Goal: Information Seeking & Learning: Learn about a topic

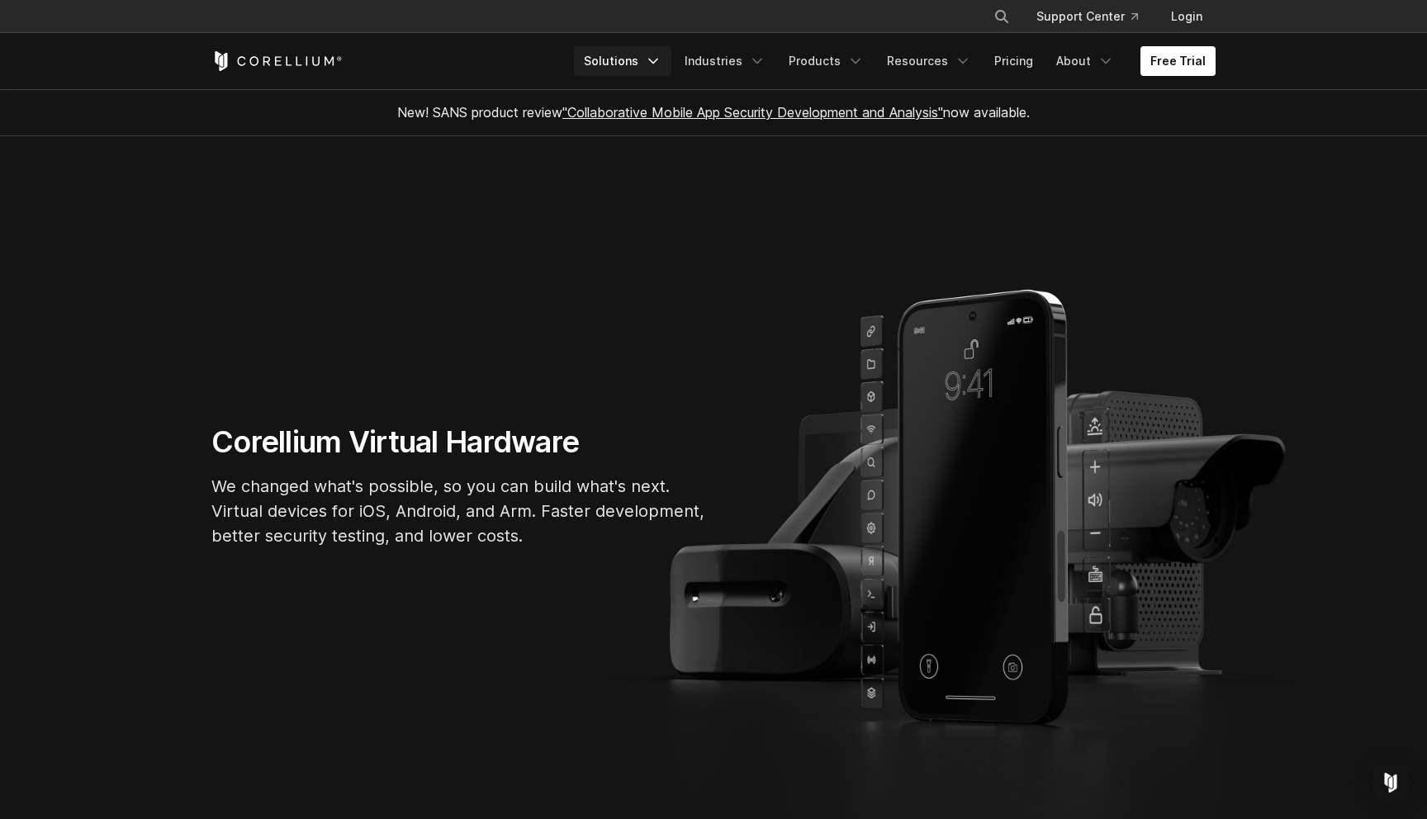
click at [640, 64] on link "Solutions" at bounding box center [622, 61] width 97 height 30
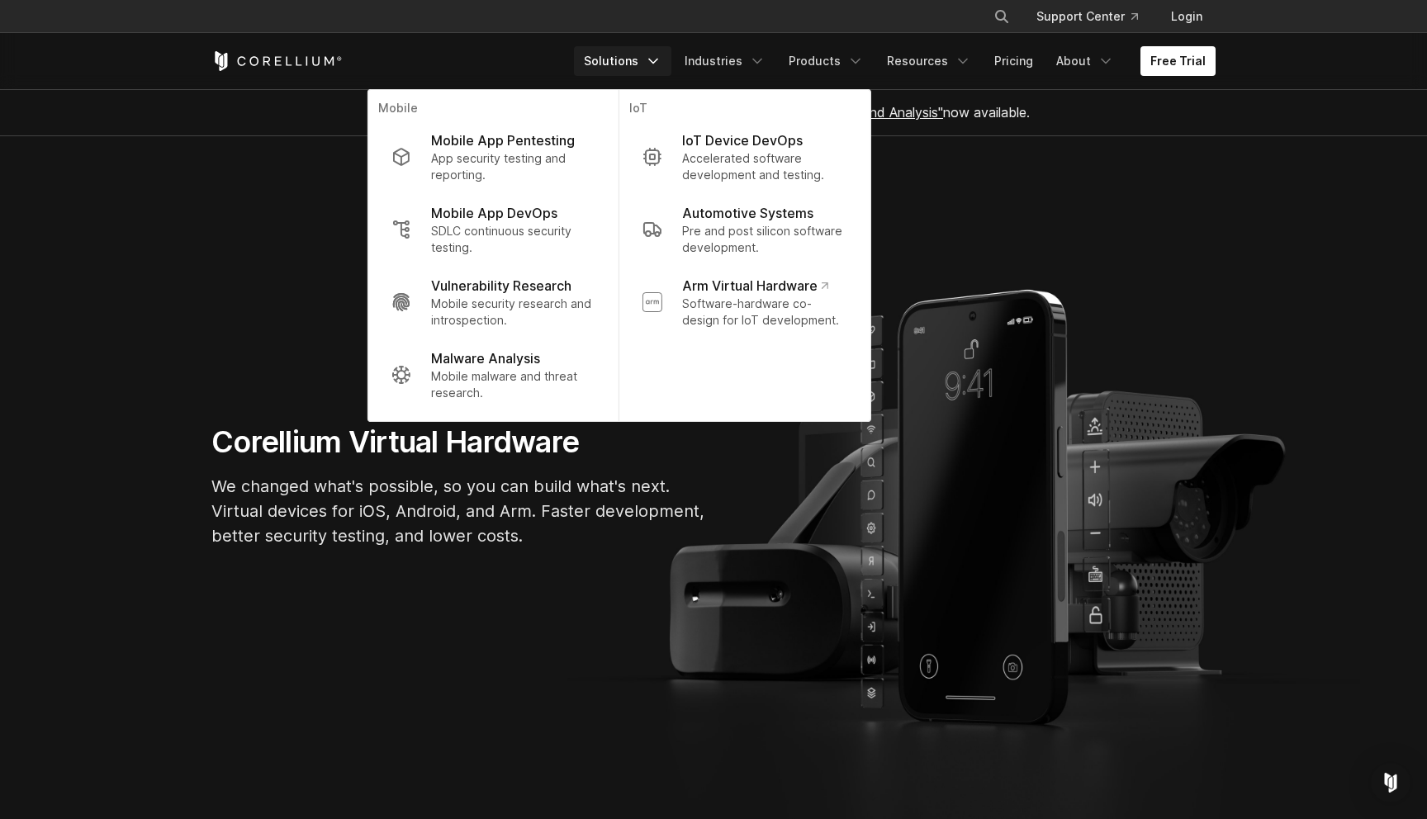
click at [614, 667] on section "Corellium Virtual Hardware We changed what's possible, so you can build what's …" at bounding box center [713, 492] width 1427 height 713
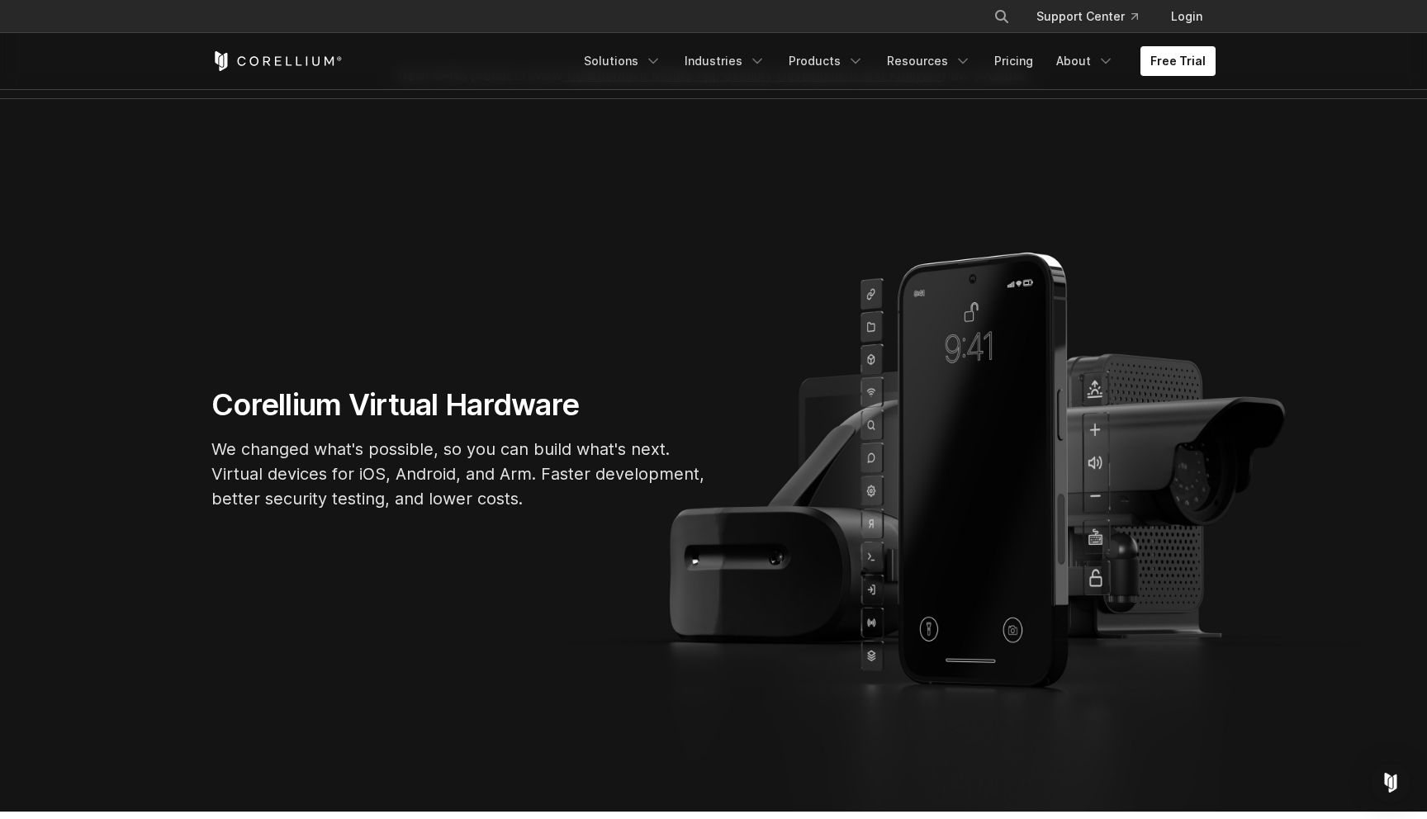
scroll to position [48, 0]
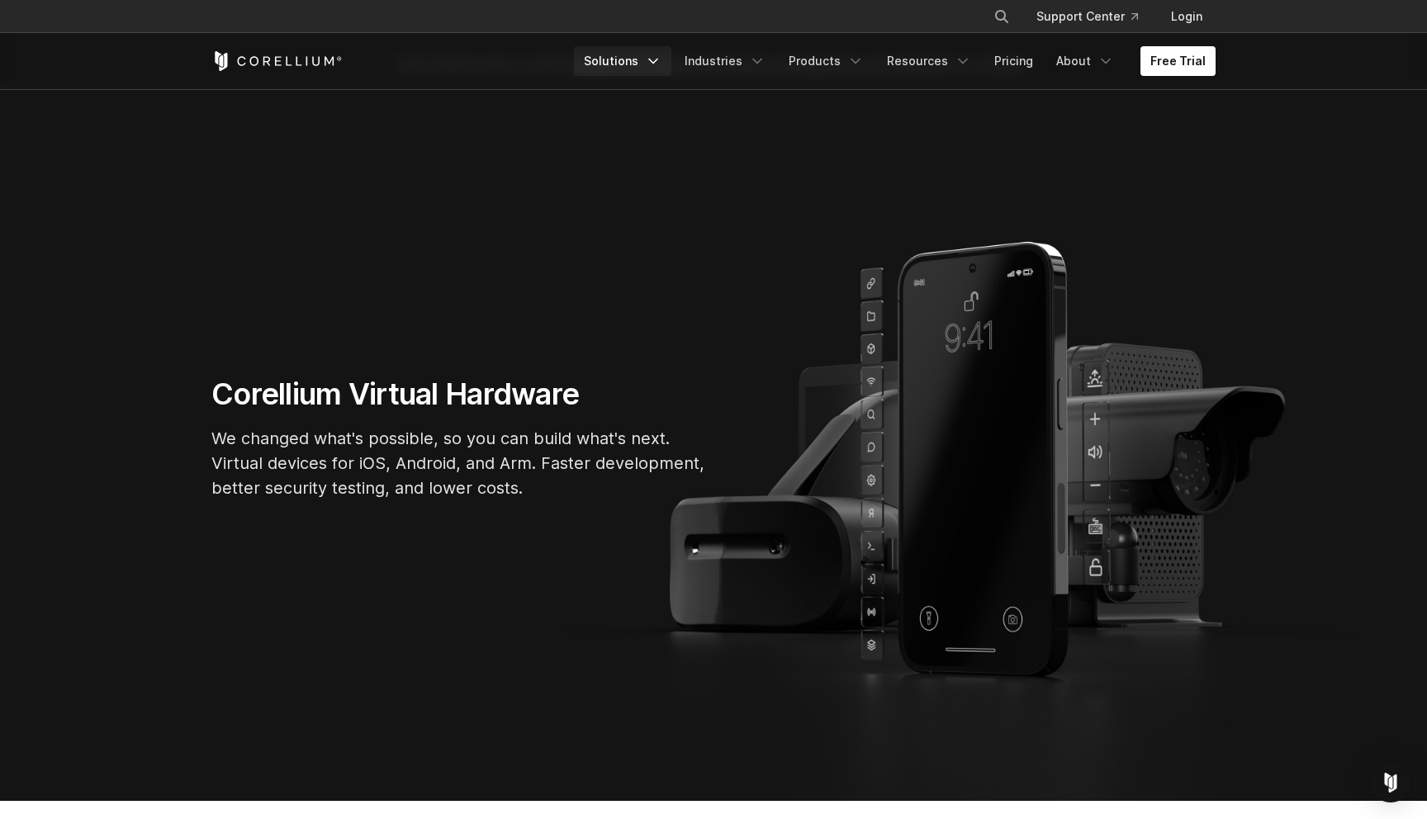
click at [662, 70] on link "Solutions" at bounding box center [622, 61] width 97 height 30
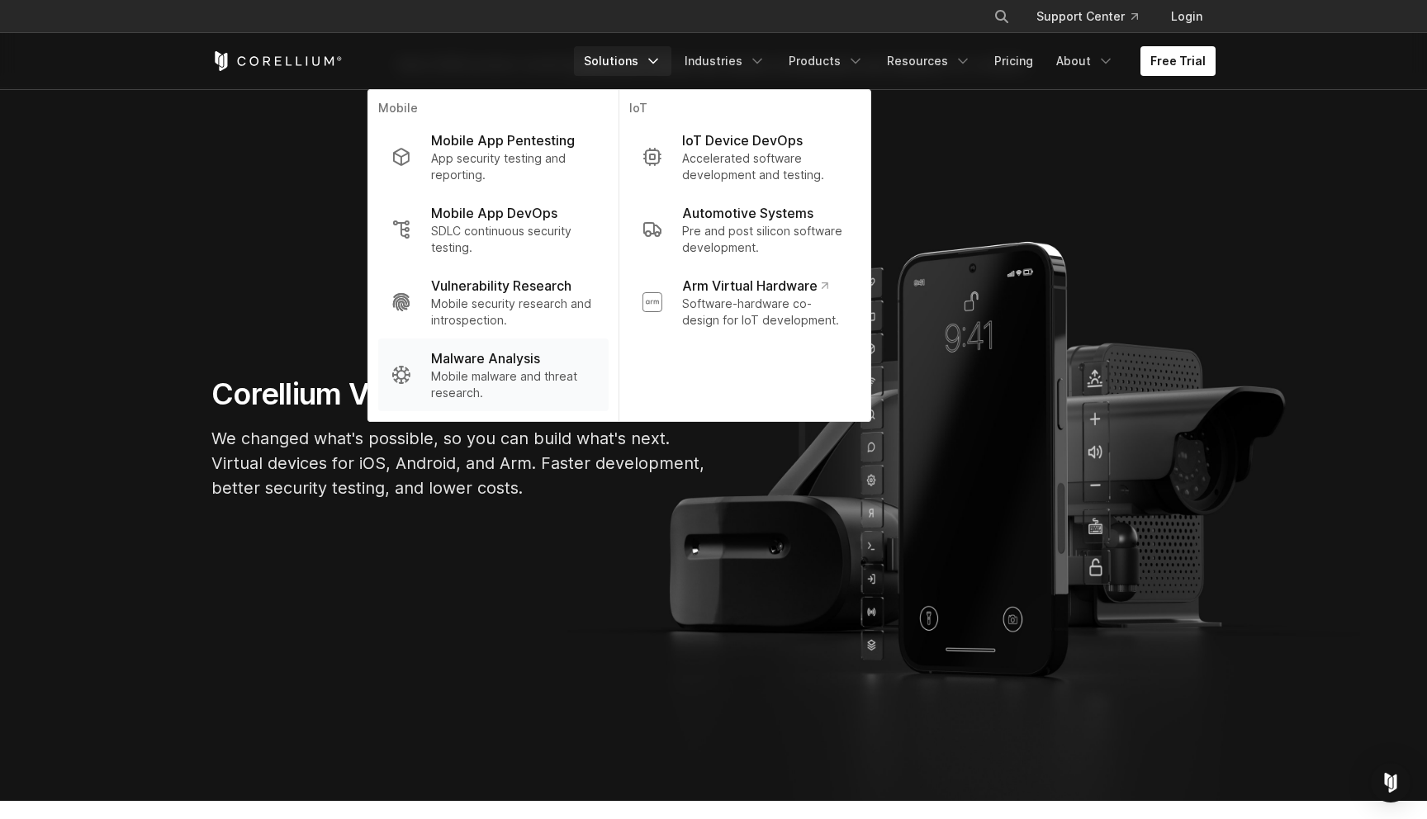
click at [521, 392] on p "Mobile malware and threat research." at bounding box center [513, 384] width 164 height 33
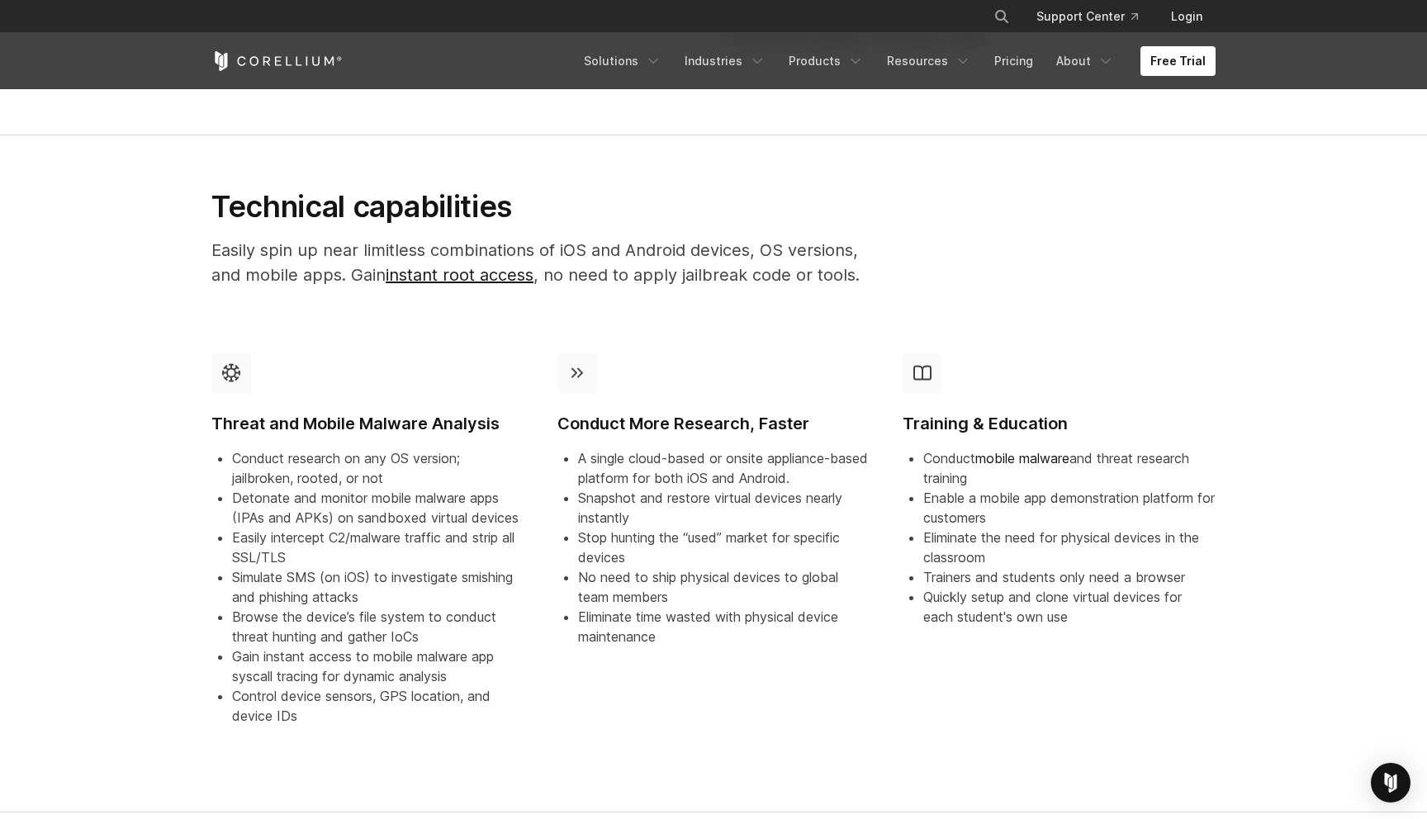
scroll to position [1500, 0]
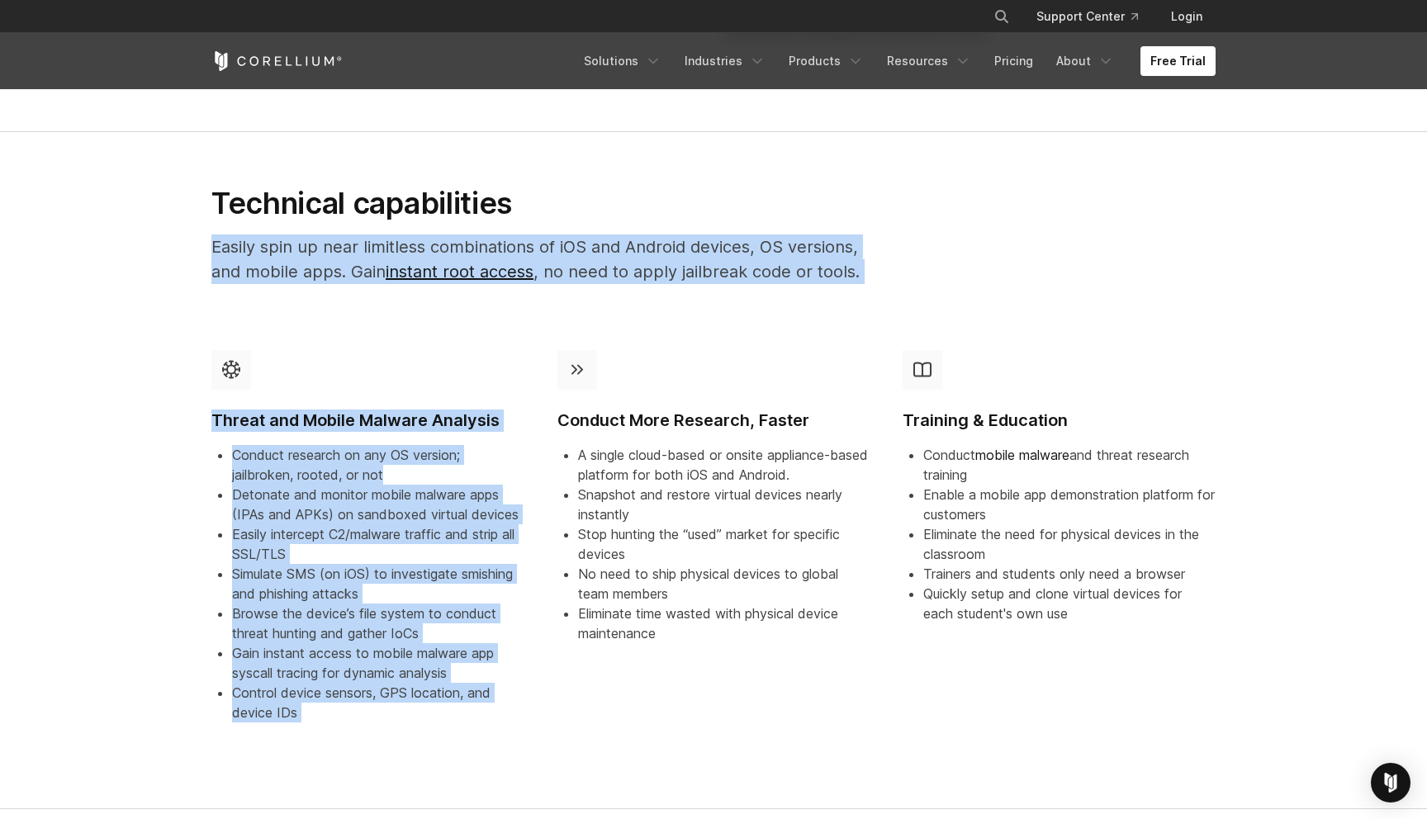
drag, startPoint x: 197, startPoint y: 216, endPoint x: 862, endPoint y: 373, distance: 682.4
click at [862, 373] on section "Technical capabilities Easily spin up near limitless combinations of iOS and An…" at bounding box center [713, 470] width 1427 height 677
click at [862, 373] on div "Conduct More Research, Faster A single cloud-based or onsite appliance-based pl…" at bounding box center [714, 496] width 313 height 293
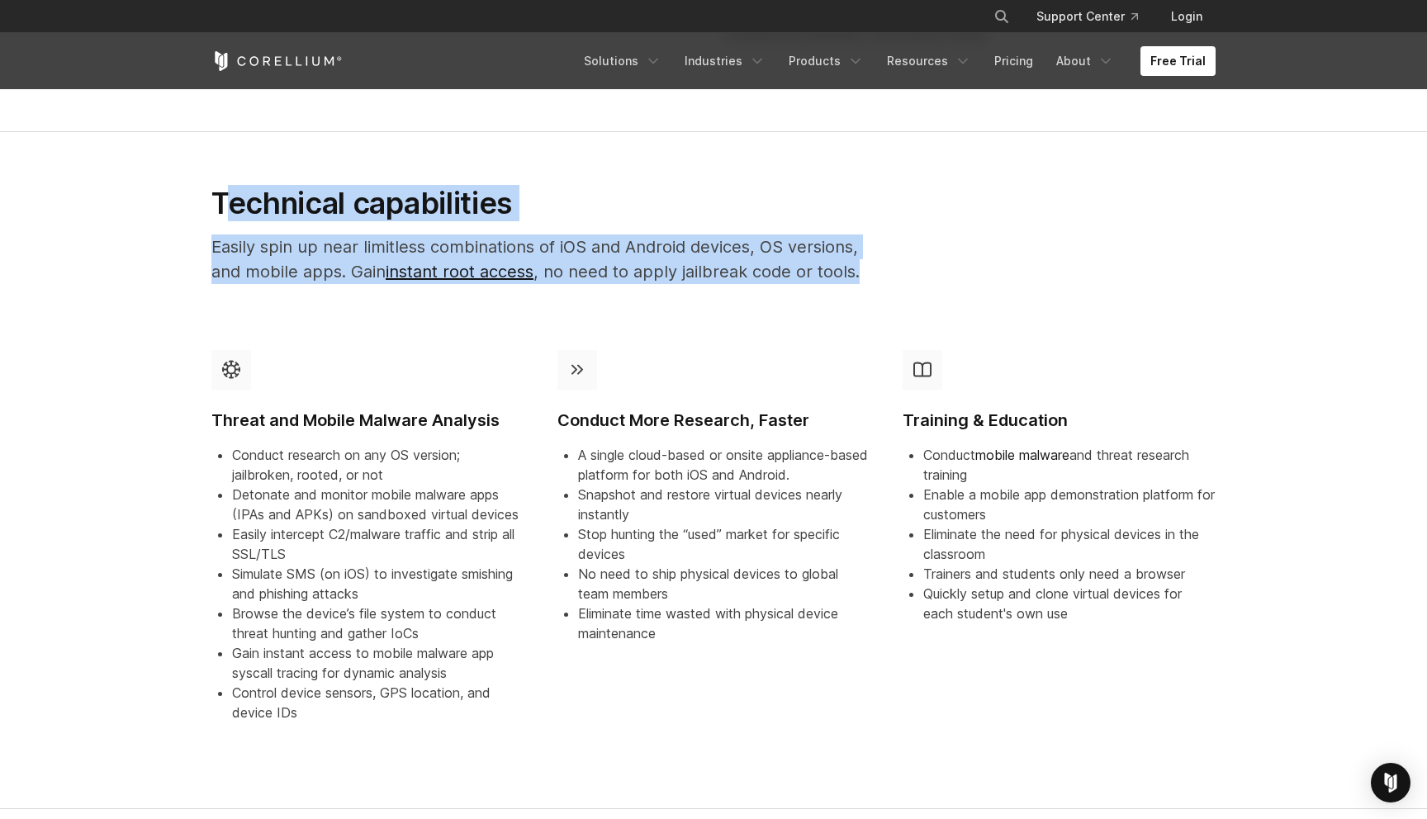
drag, startPoint x: 228, startPoint y: 193, endPoint x: 1089, endPoint y: 278, distance: 864.8
click at [1089, 278] on div "Technical capabilities Easily spin up near limitless combinations of iOS and An…" at bounding box center [713, 261] width 1037 height 152
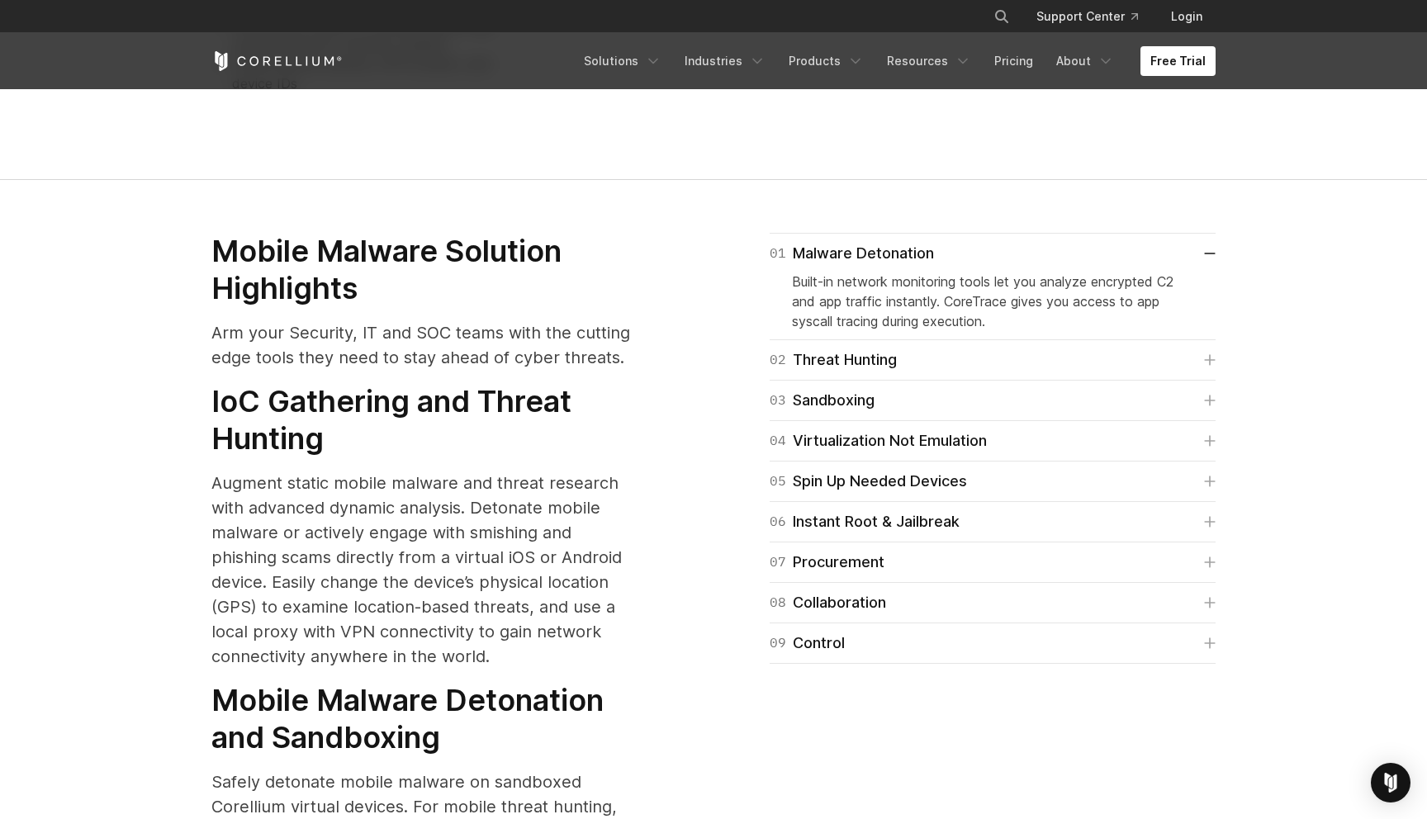
scroll to position [2144, 0]
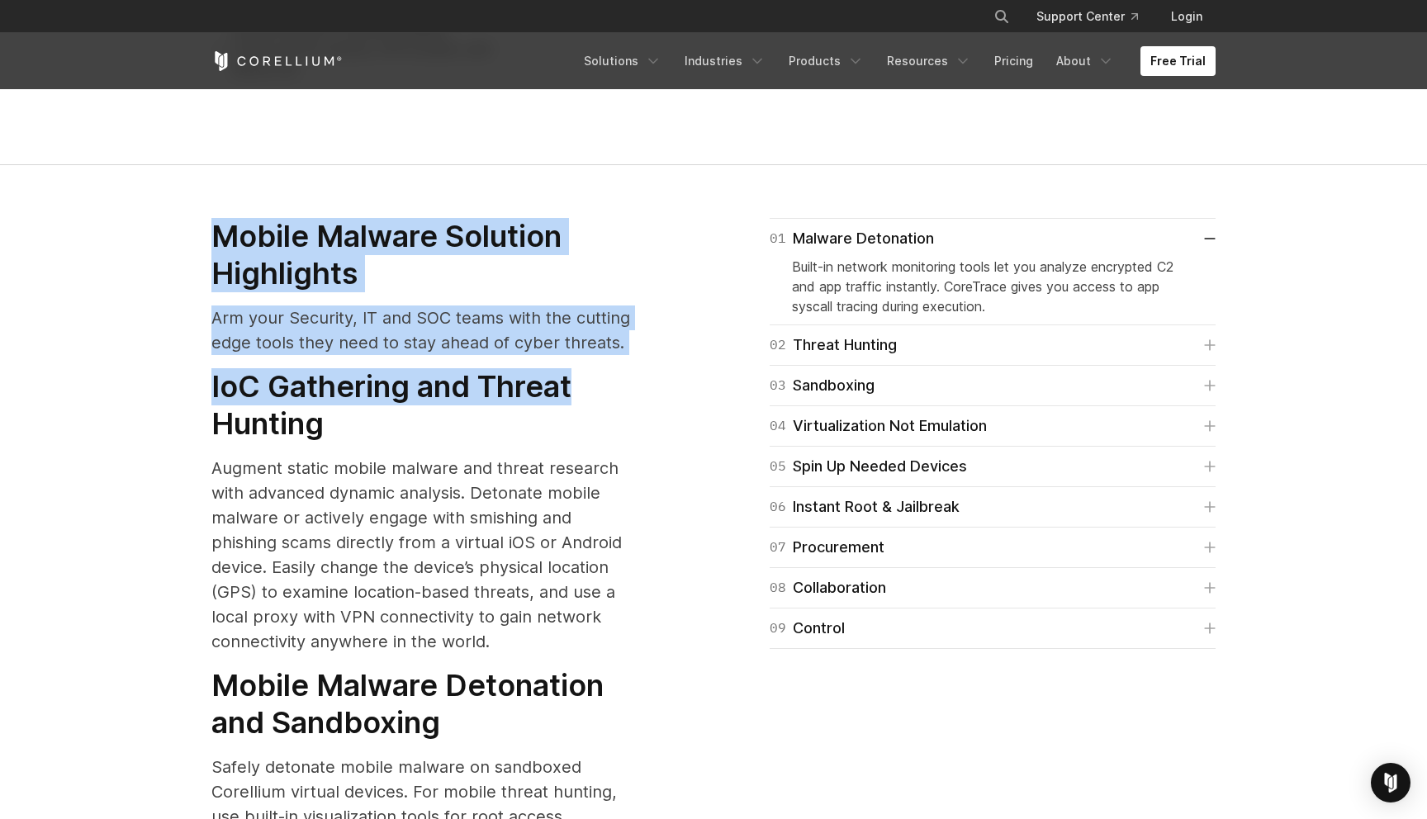
drag, startPoint x: 444, startPoint y: 99, endPoint x: 585, endPoint y: 352, distance: 289.6
click at [585, 368] on h3 "IoC Gathering and Threat Hunting" at bounding box center [422, 405] width 423 height 74
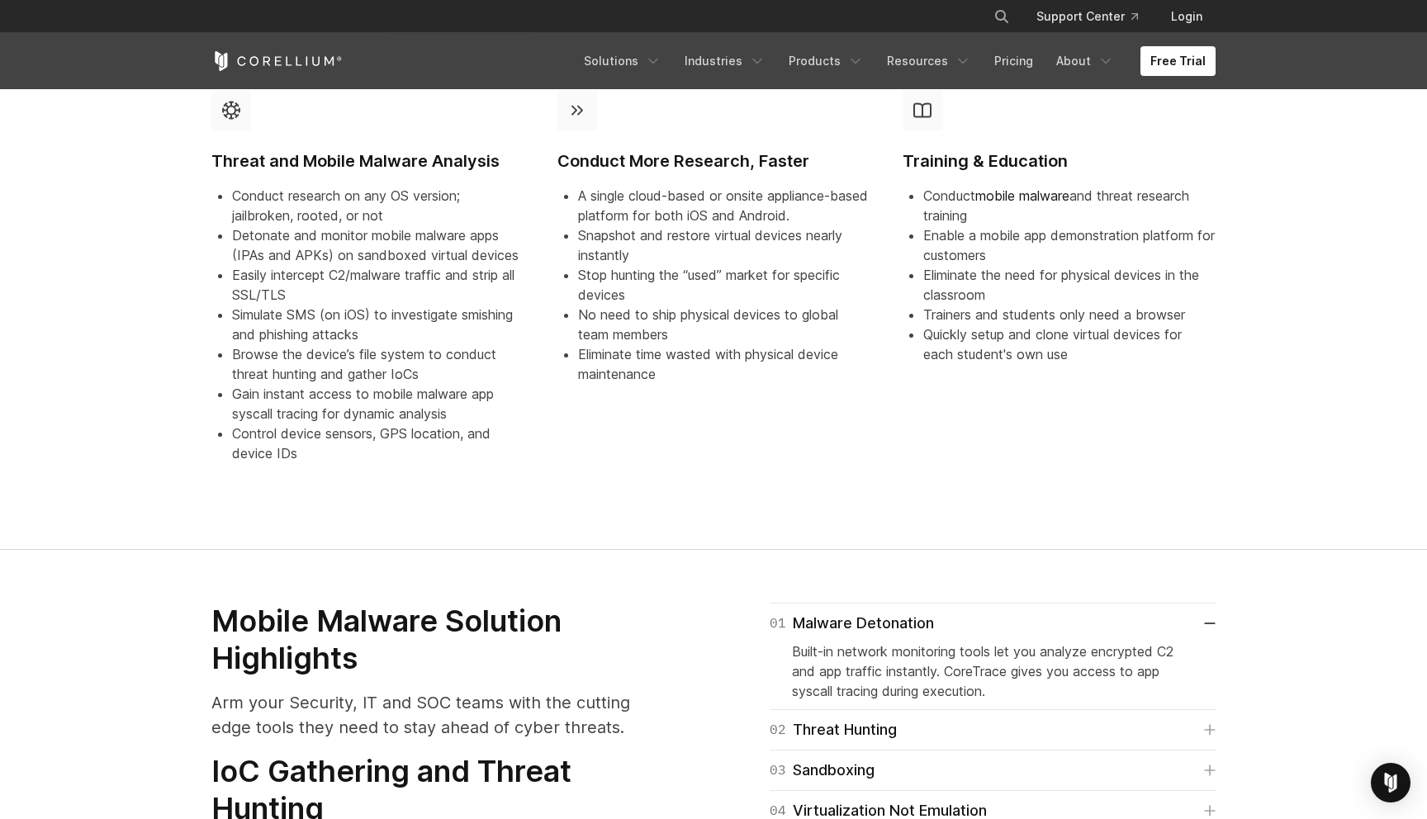
scroll to position [1565, 0]
